Goal: Information Seeking & Learning: Learn about a topic

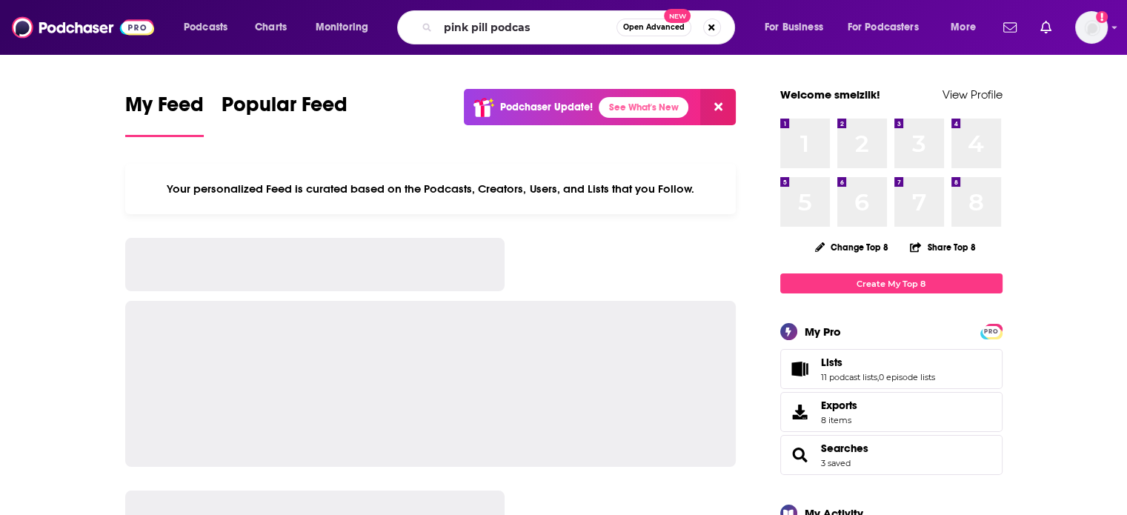
type input "pink pill podcas"
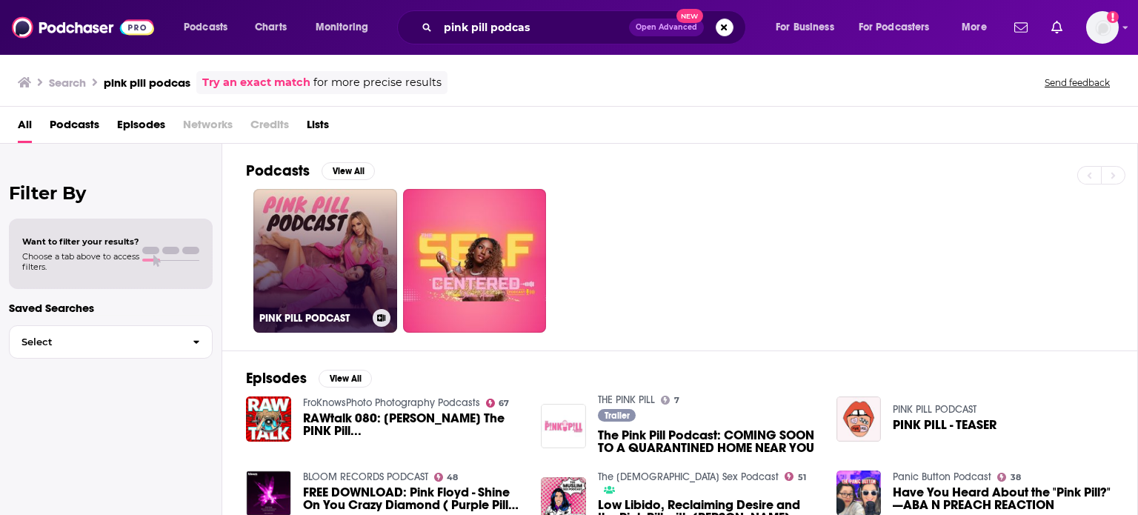
click at [344, 241] on link "PINK PILL PODCAST" at bounding box center [325, 261] width 144 height 144
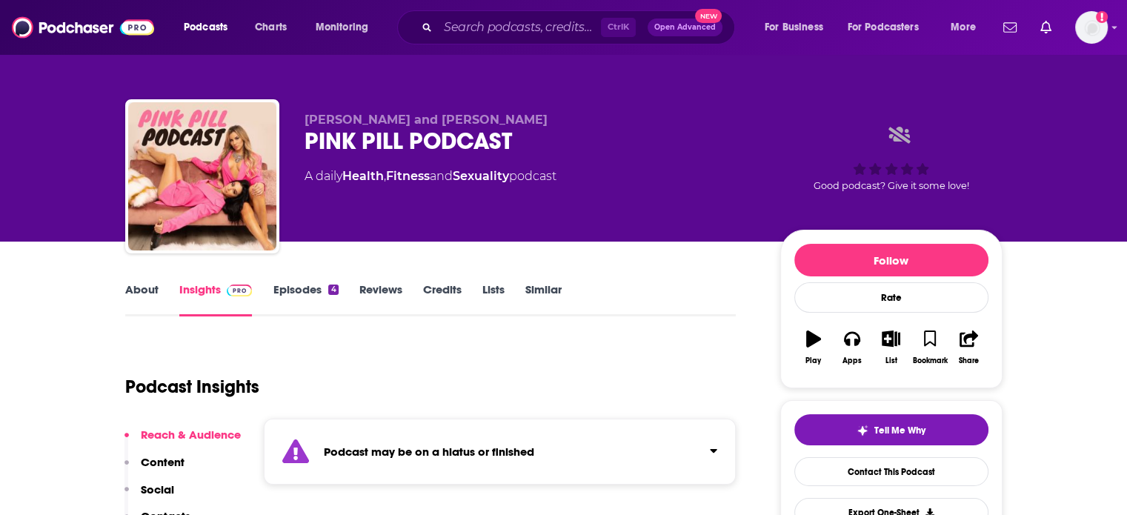
click at [138, 290] on link "About" at bounding box center [141, 299] width 33 height 34
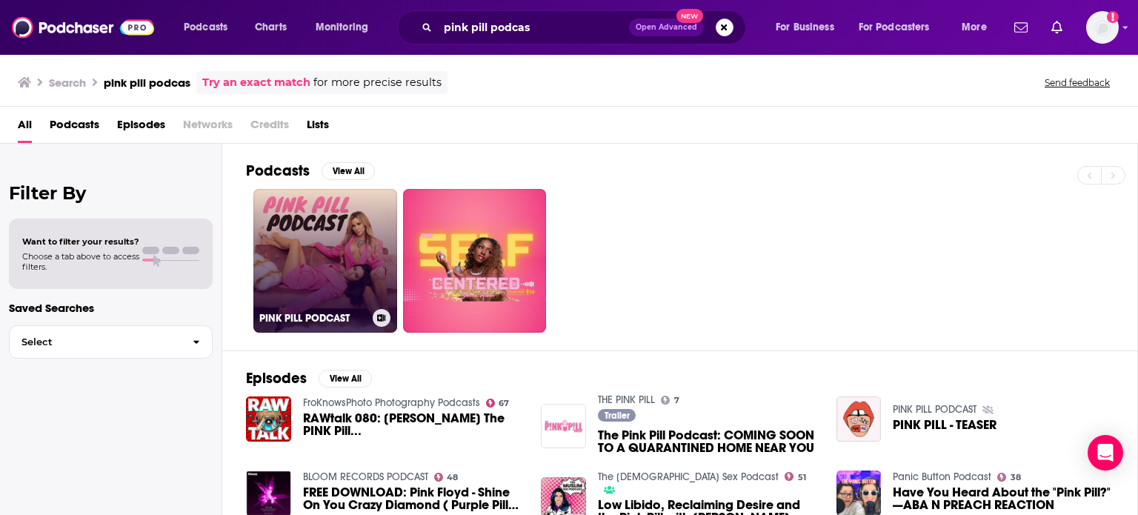
click at [355, 276] on link "PINK PILL PODCAST" at bounding box center [325, 261] width 144 height 144
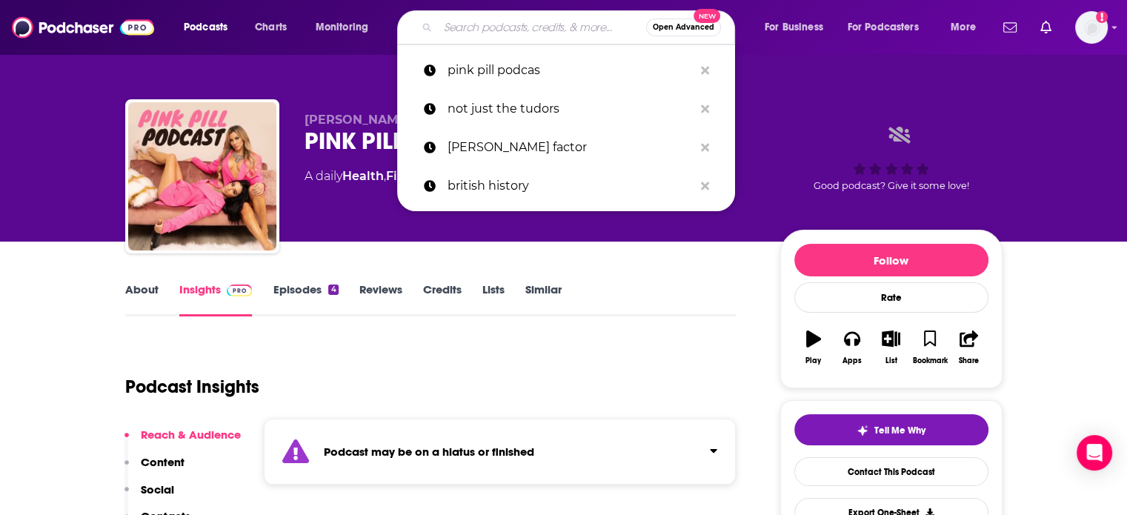
click at [459, 27] on input "Search podcasts, credits, & more..." at bounding box center [542, 28] width 208 height 24
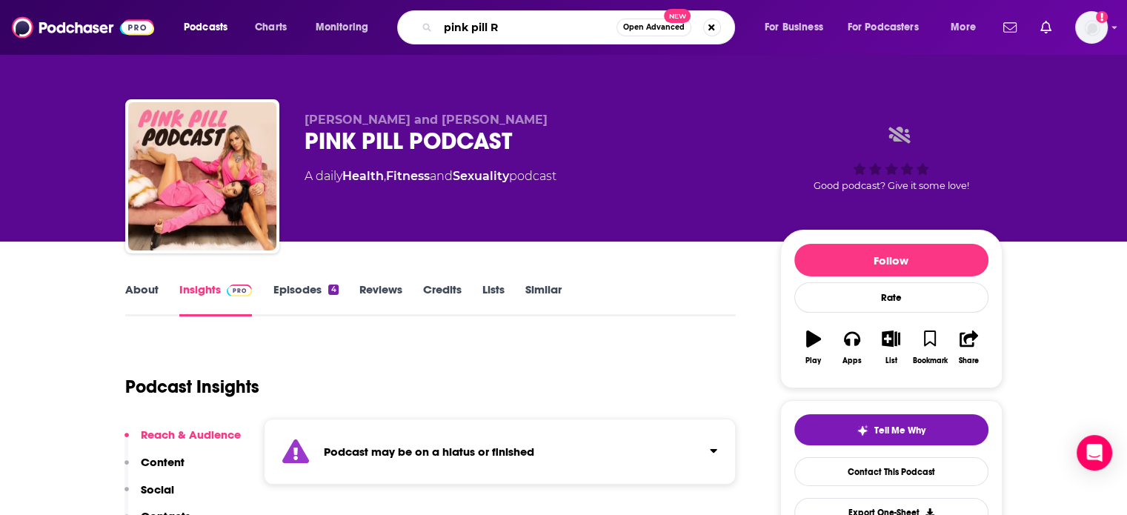
type input "pink pill RX"
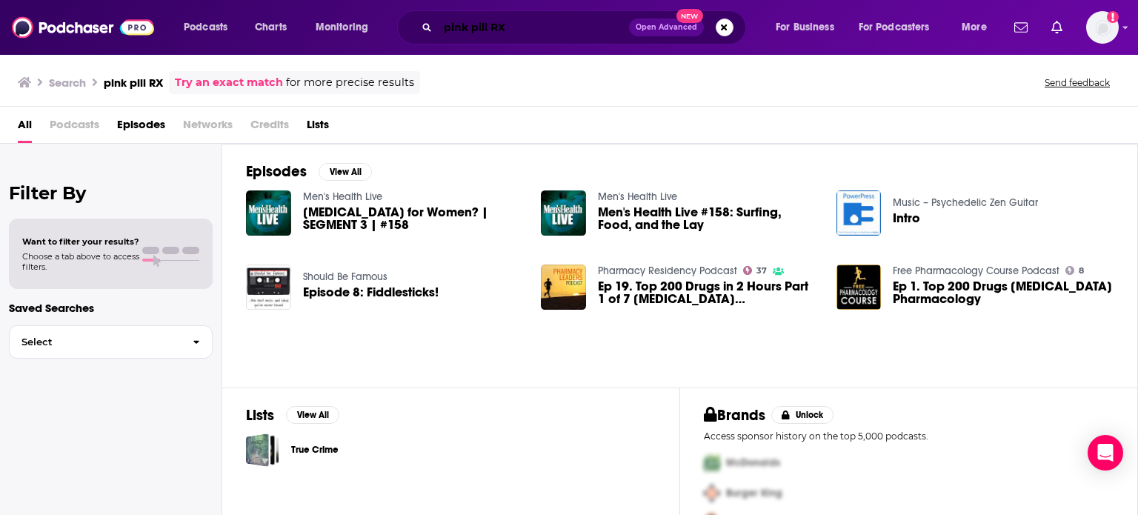
click at [519, 35] on input "pink pill RX" at bounding box center [533, 28] width 191 height 24
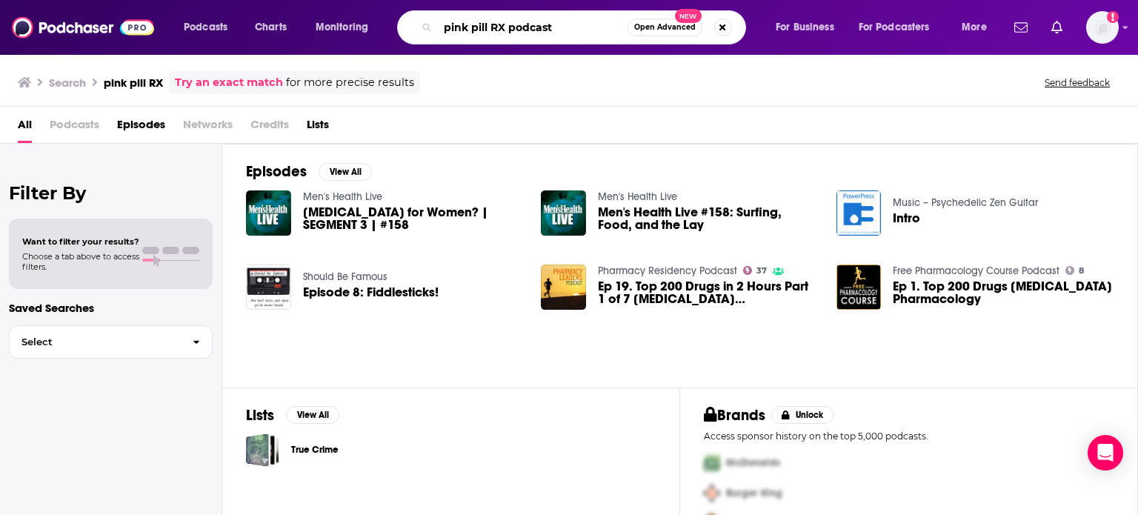
type input "pink pill RX podcast"
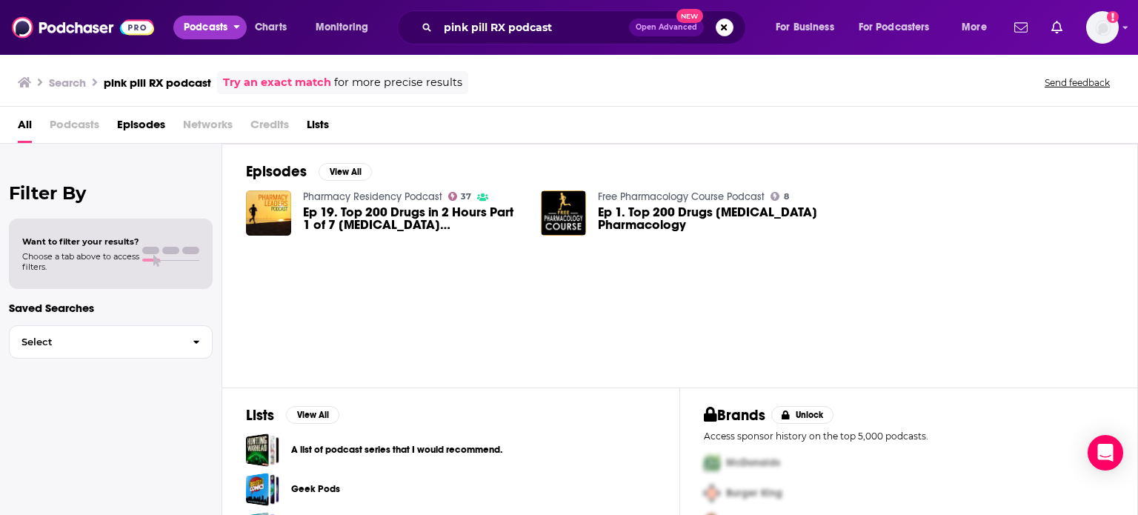
click at [197, 29] on span "Podcasts" at bounding box center [206, 27] width 44 height 21
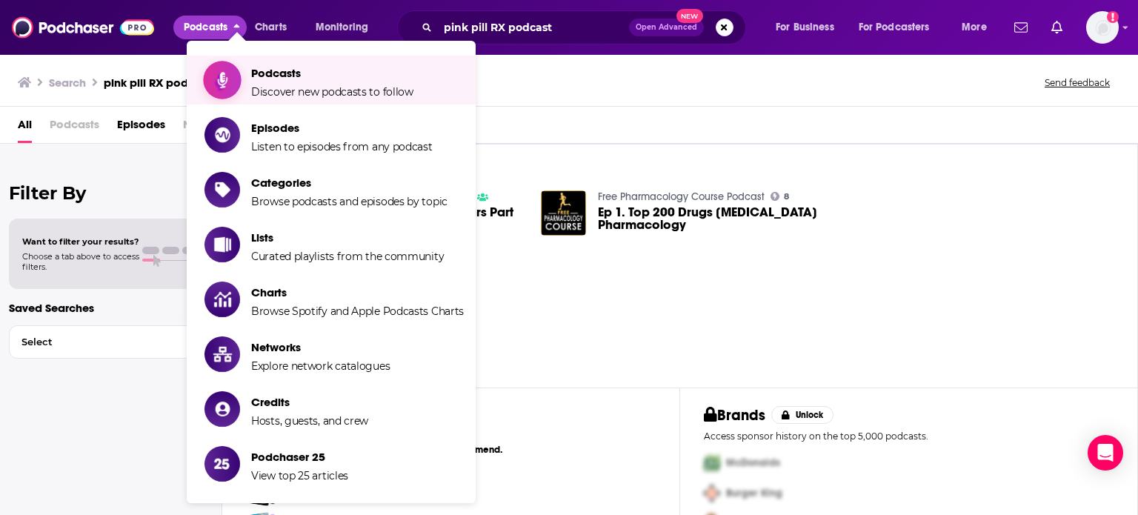
click at [290, 85] on span "Podcasts Discover new podcasts to follow" at bounding box center [332, 79] width 162 height 37
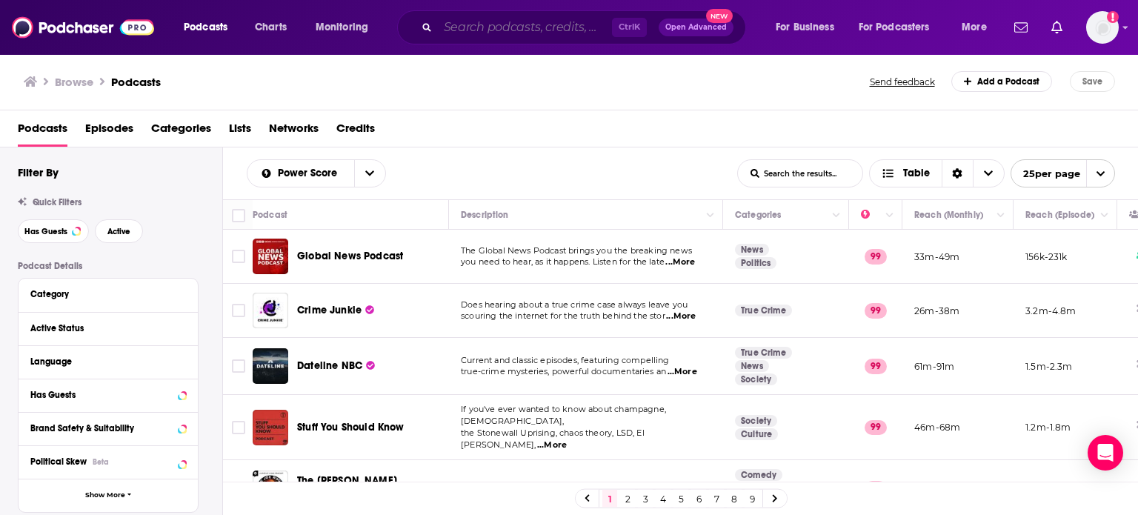
click at [555, 29] on input "Search podcasts, credits, & more..." at bounding box center [525, 28] width 174 height 24
